Goal: Task Accomplishment & Management: Manage account settings

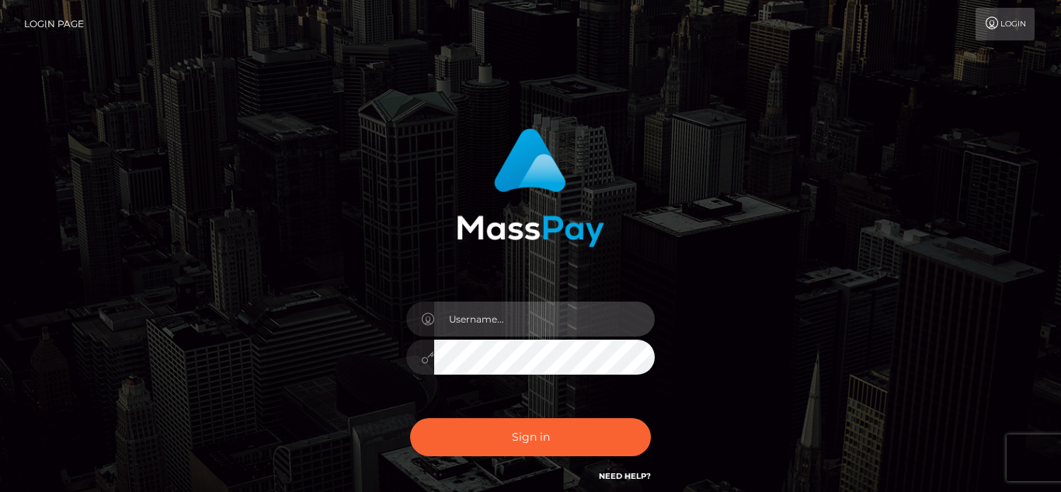
click at [526, 332] on input "text" at bounding box center [544, 318] width 221 height 35
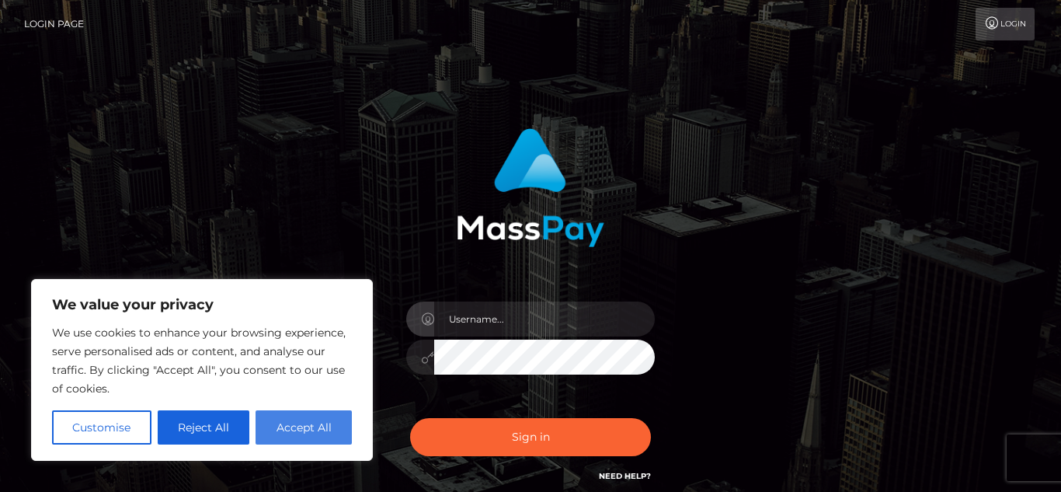
click at [336, 436] on button "Accept All" at bounding box center [303, 427] width 96 height 34
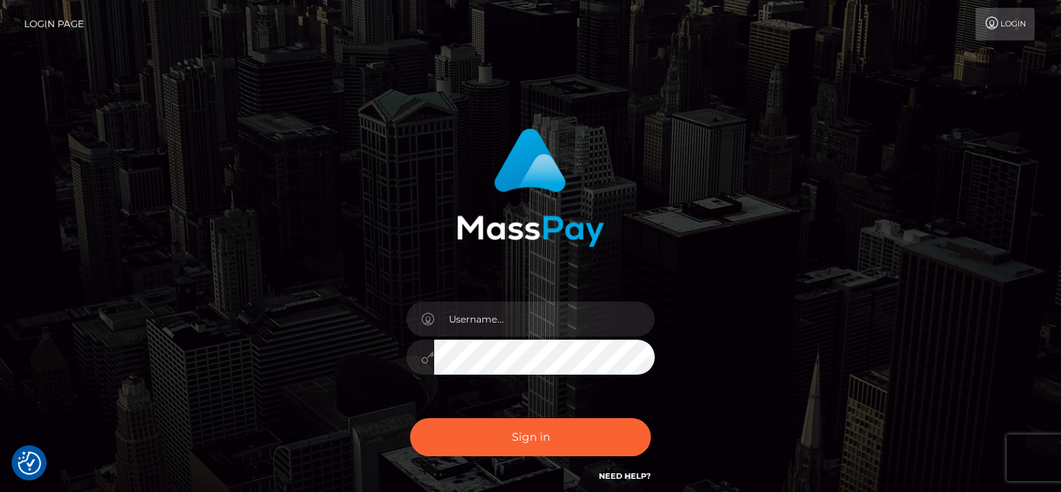
checkbox input "true"
click at [492, 325] on input "text" at bounding box center [544, 318] width 221 height 35
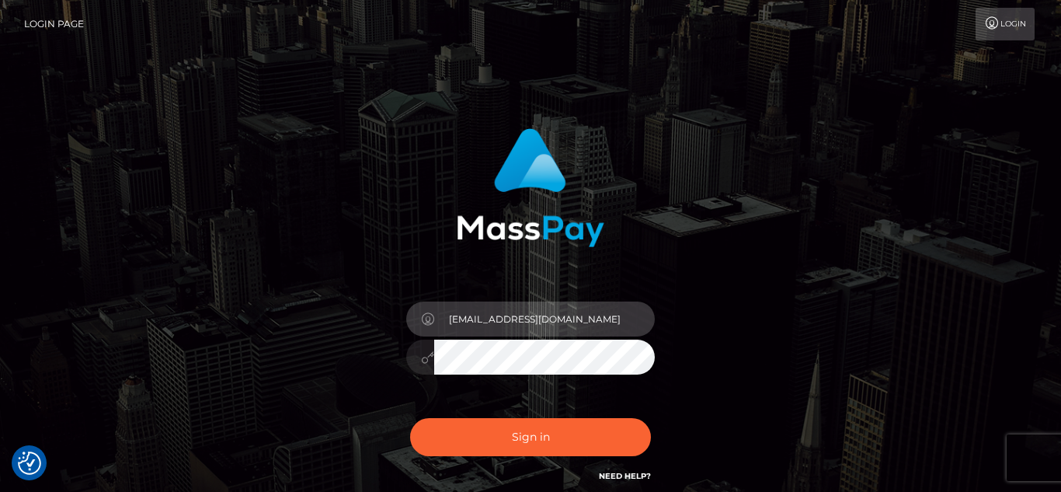
type input "[EMAIL_ADDRESS][DOMAIN_NAME]"
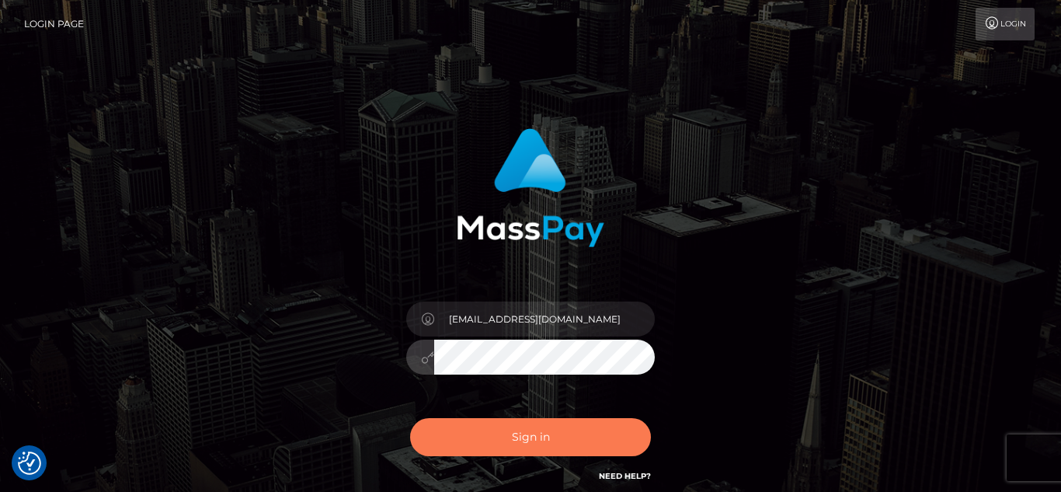
click at [565, 443] on button "Sign in" at bounding box center [530, 437] width 241 height 38
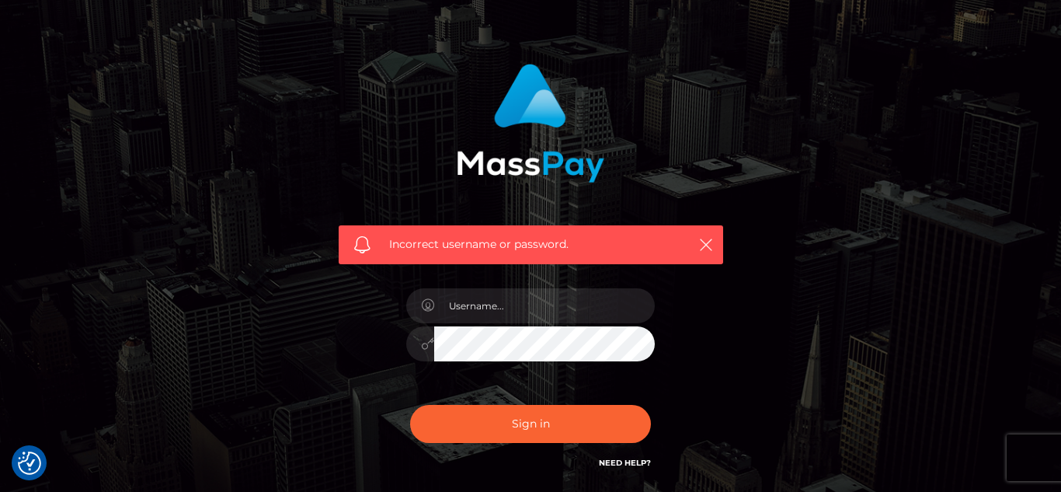
scroll to position [71, 0]
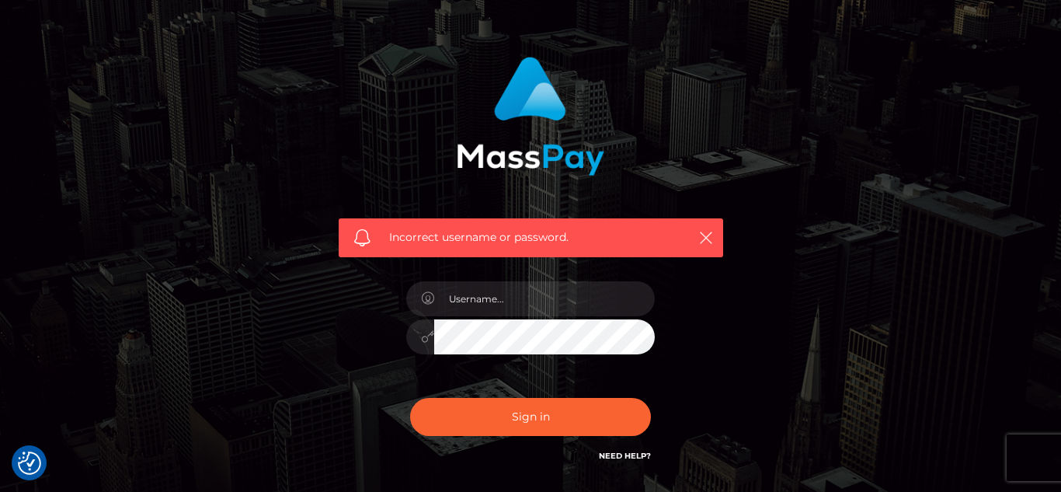
click at [624, 457] on link "Need Help?" at bounding box center [625, 455] width 52 height 10
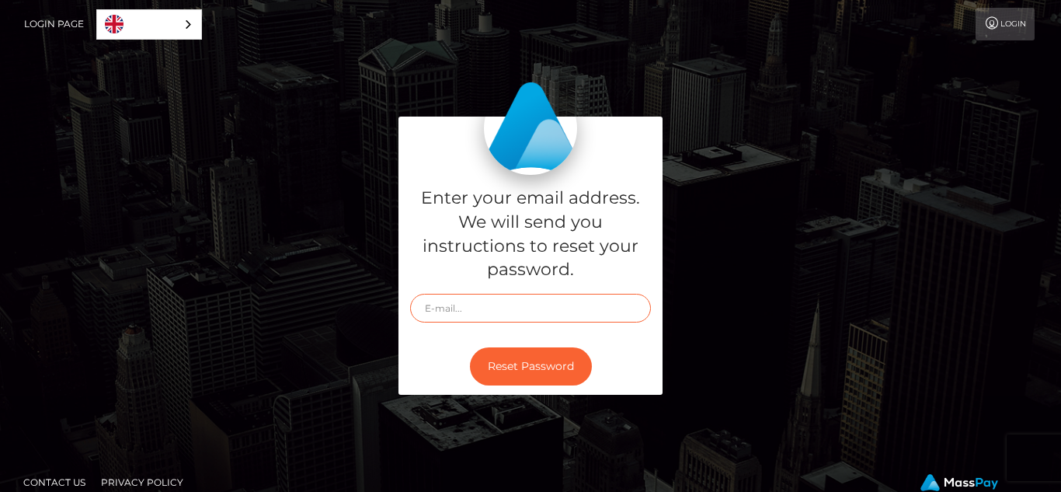
click at [502, 294] on input "text" at bounding box center [530, 308] width 241 height 29
type input "[EMAIL_ADDRESS][DOMAIN_NAME]"
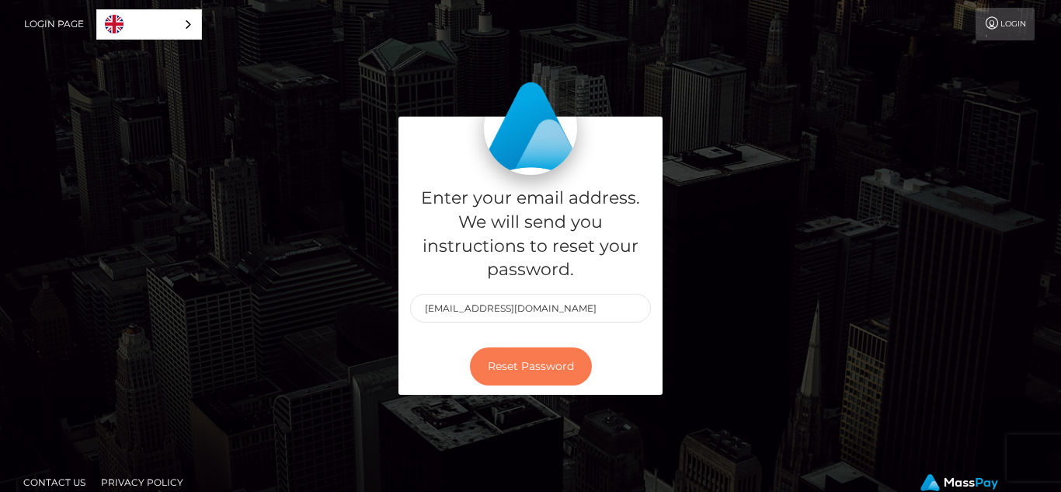
click at [540, 365] on button "Reset Password" at bounding box center [531, 366] width 122 height 38
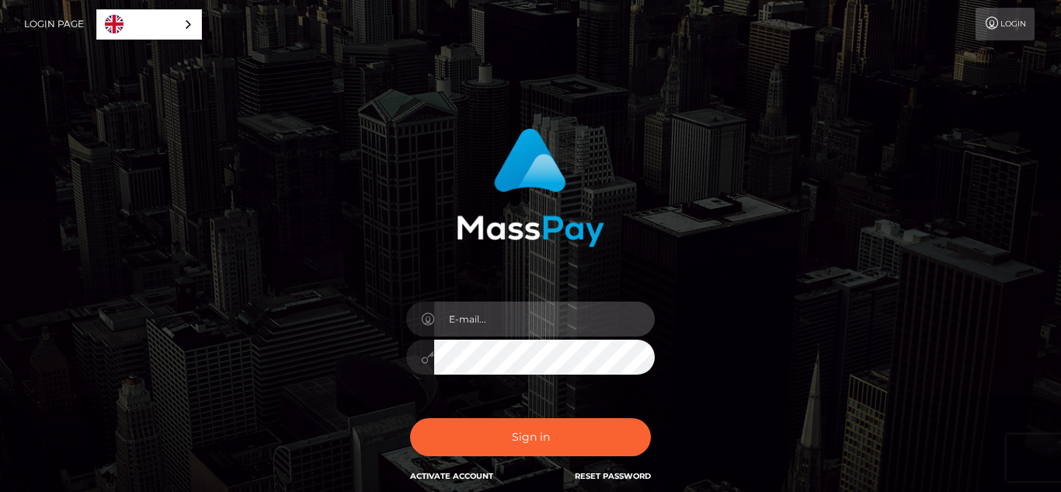
click at [526, 322] on input "email" at bounding box center [544, 318] width 221 height 35
type input "[EMAIL_ADDRESS][DOMAIN_NAME]"
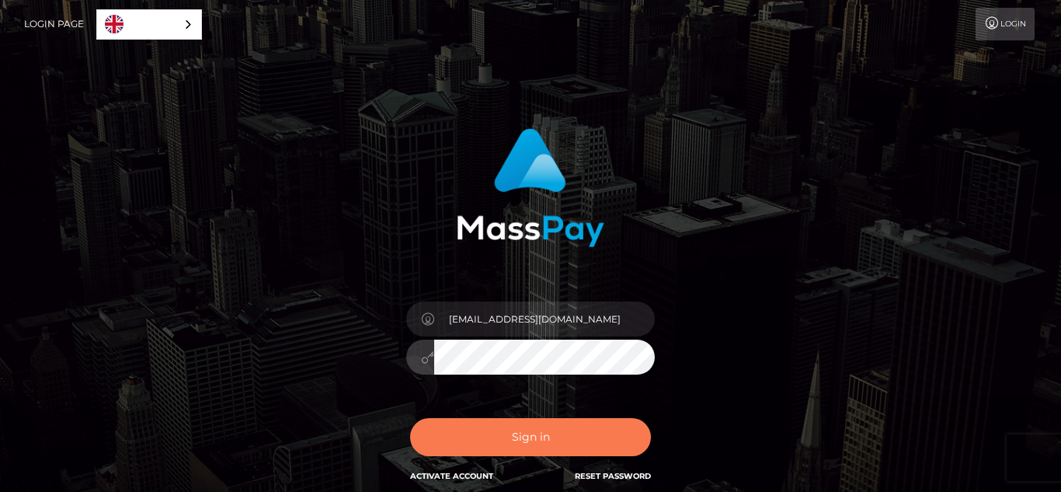
click at [587, 438] on button "Sign in" at bounding box center [530, 437] width 241 height 38
